Goal: Task Accomplishment & Management: Manage account settings

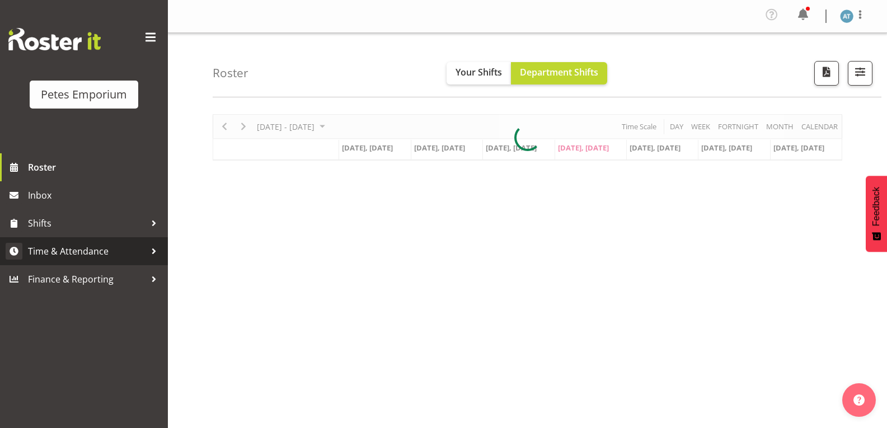
click at [71, 241] on link "Time & Attendance" at bounding box center [84, 251] width 168 height 28
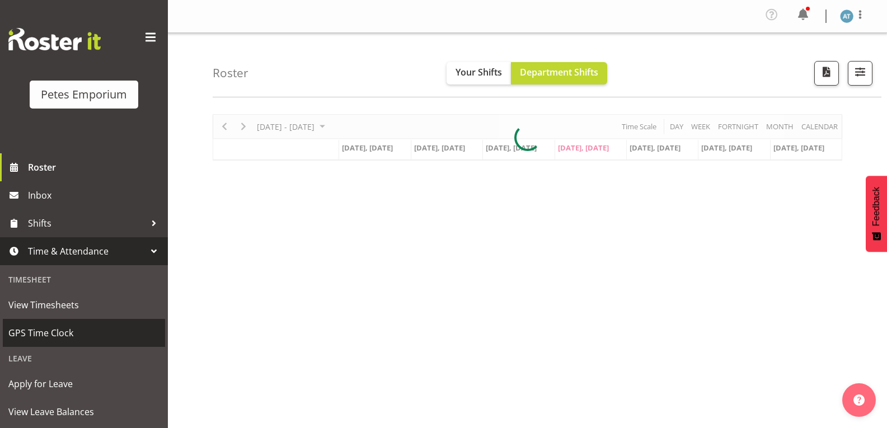
click at [59, 334] on span "GPS Time Clock" at bounding box center [83, 333] width 151 height 17
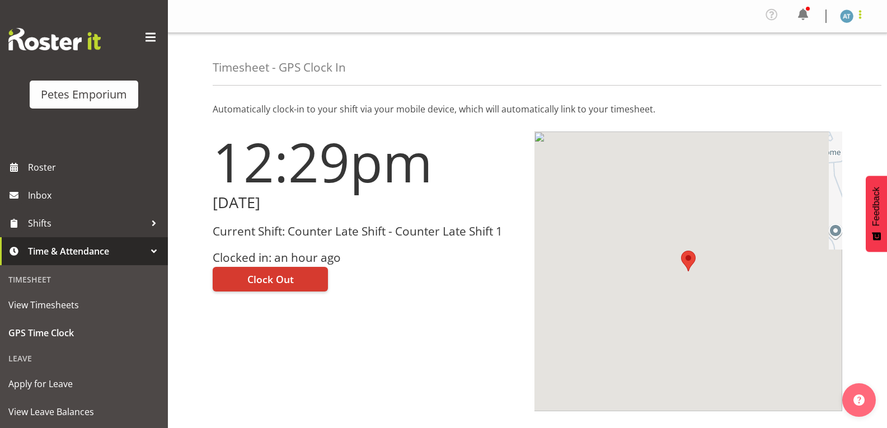
click at [862, 19] on span at bounding box center [859, 14] width 13 height 13
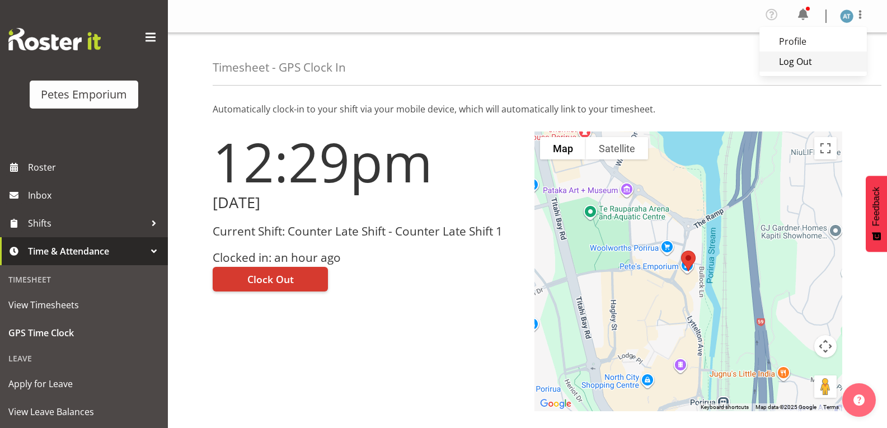
click at [799, 66] on link "Log Out" at bounding box center [812, 61] width 107 height 20
